Goal: Find specific page/section

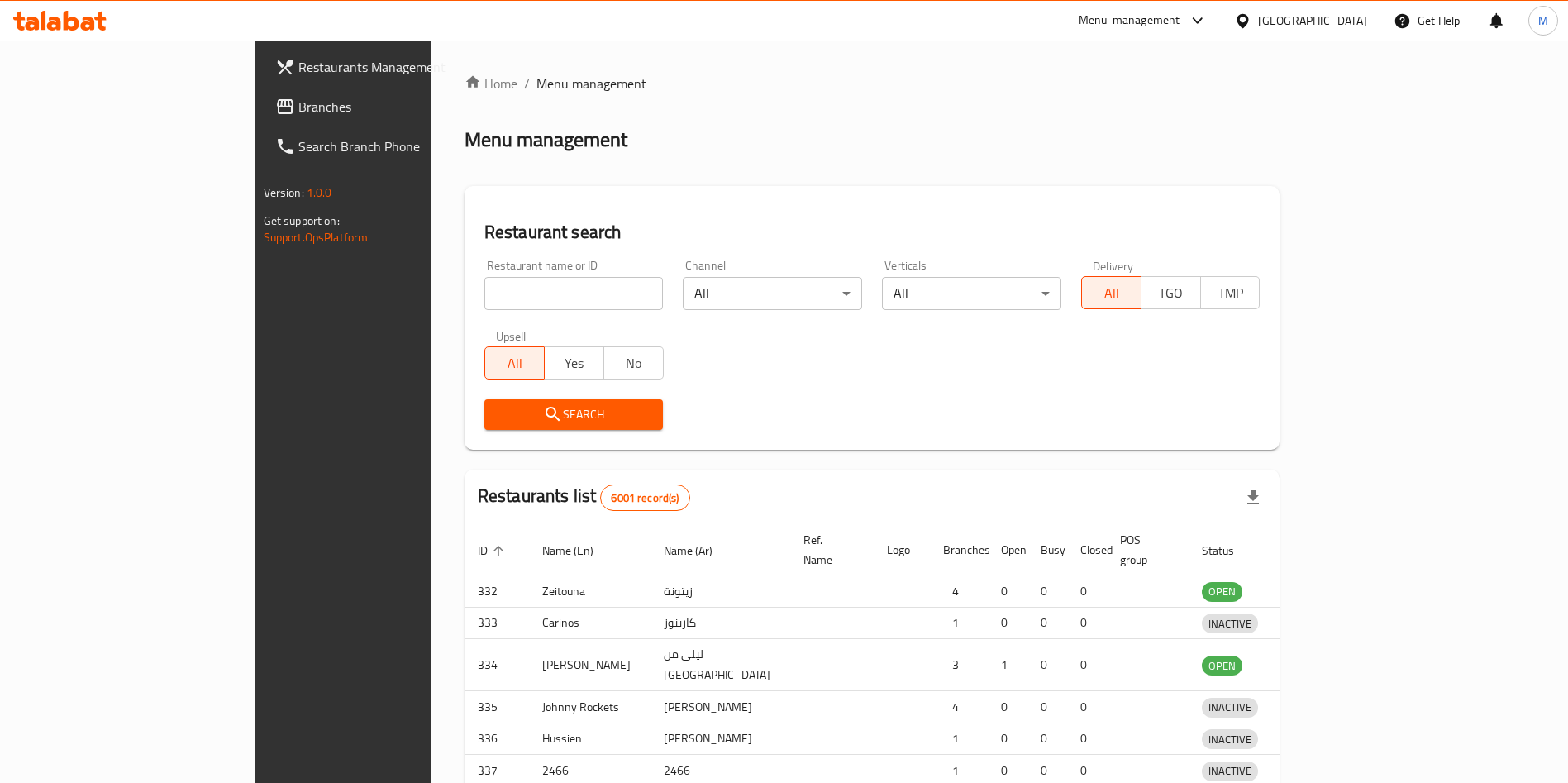
click at [497, 291] on div "Home / Menu management Menu management Restaurant search Restaurant name or ID …" at bounding box center [872, 532] width 816 height 917
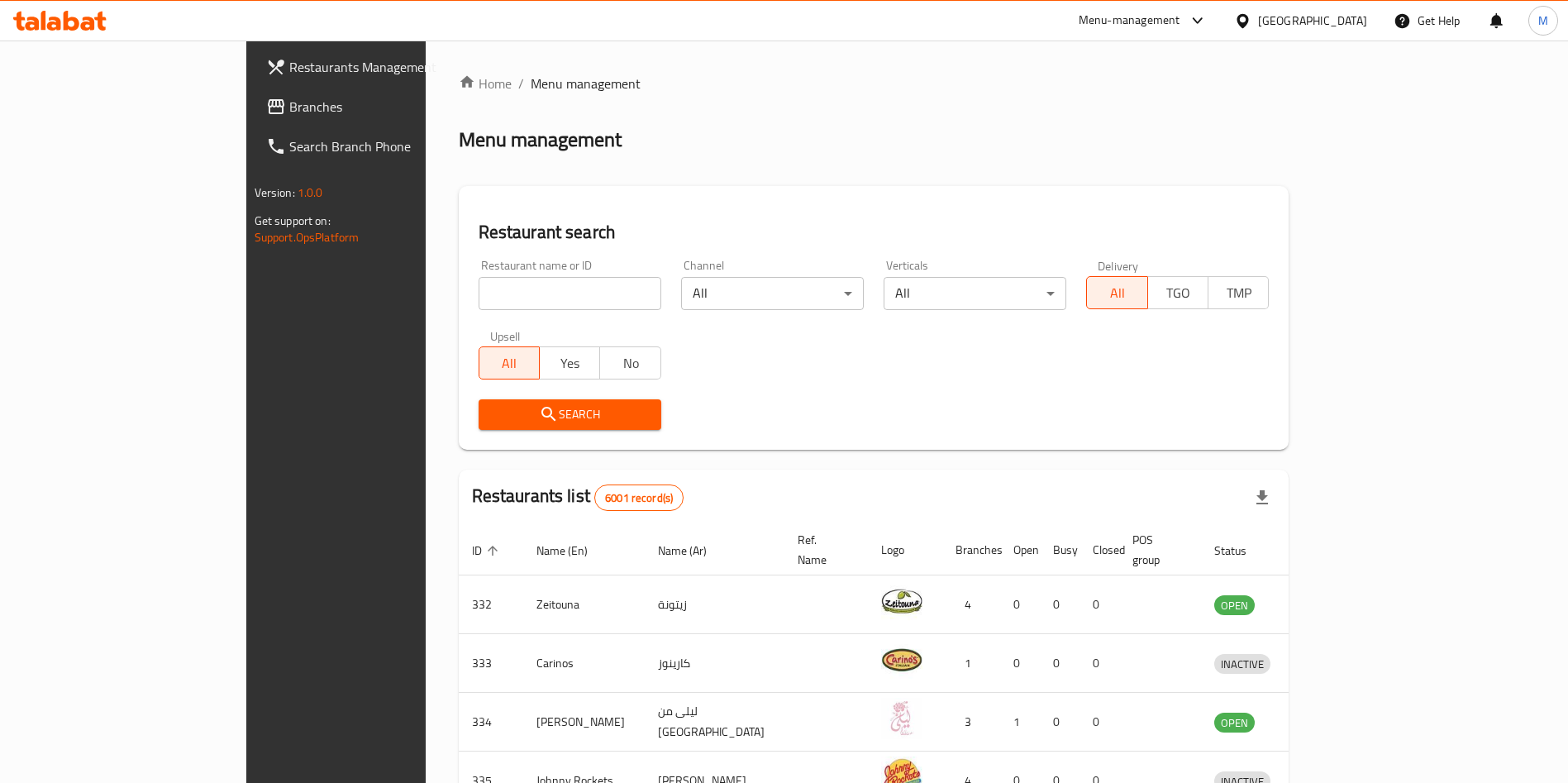
click at [497, 291] on input "search" at bounding box center [569, 293] width 182 height 33
type input "sumo"
click button "Search" at bounding box center [569, 414] width 182 height 31
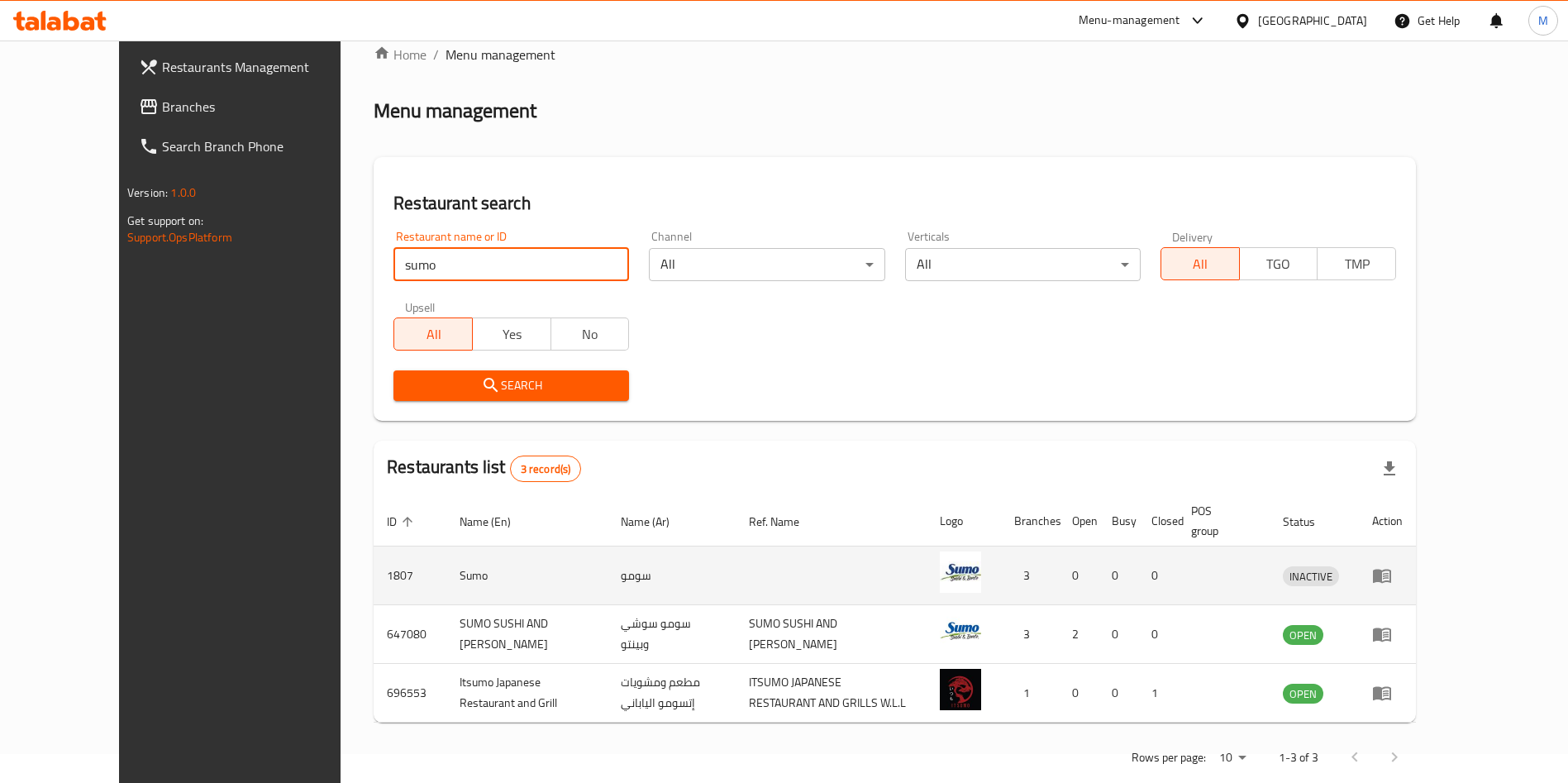
scroll to position [58, 0]
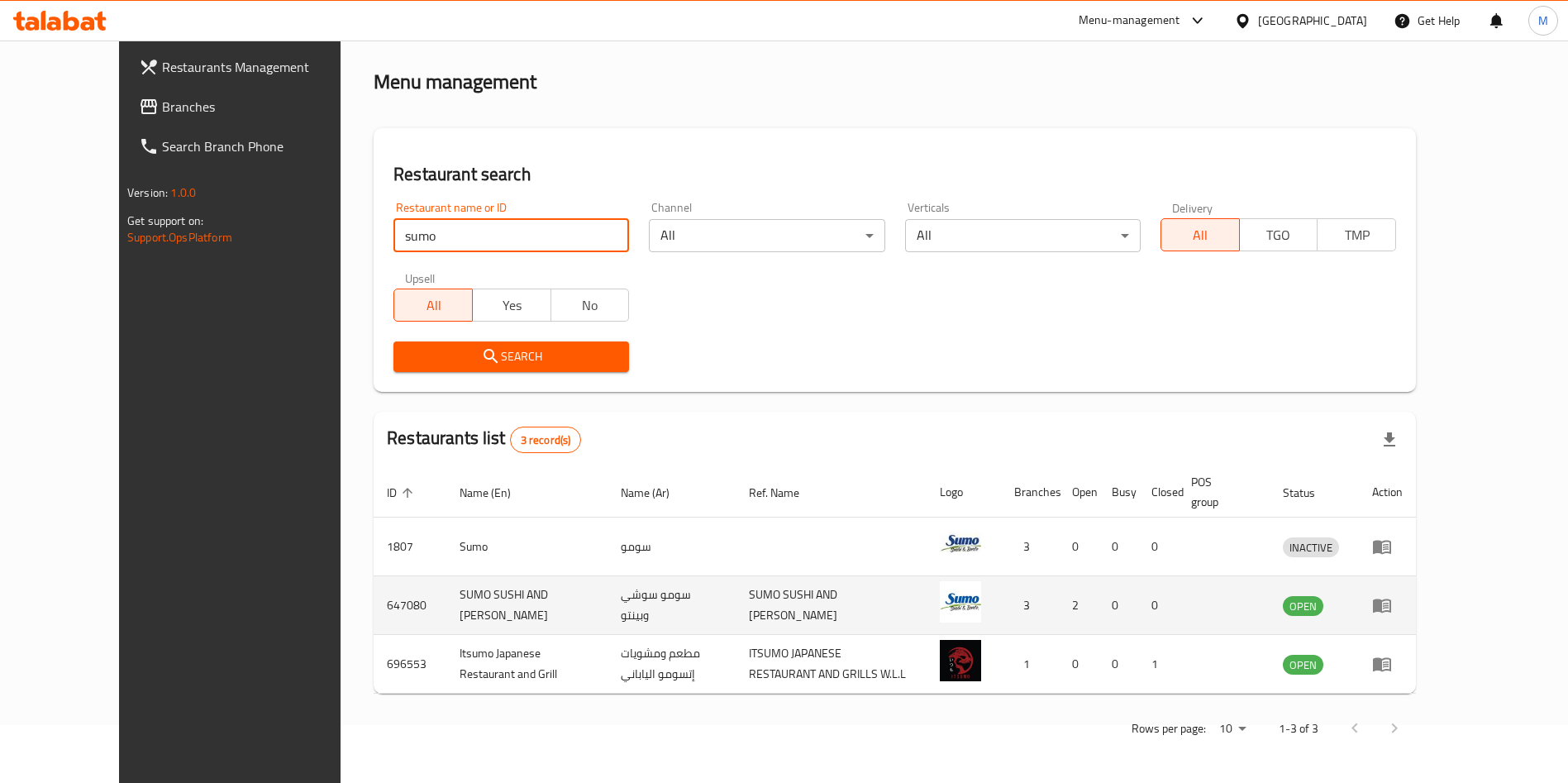
click at [374, 599] on td "647080" at bounding box center [410, 605] width 73 height 59
copy td "647080"
